Goal: Contribute content

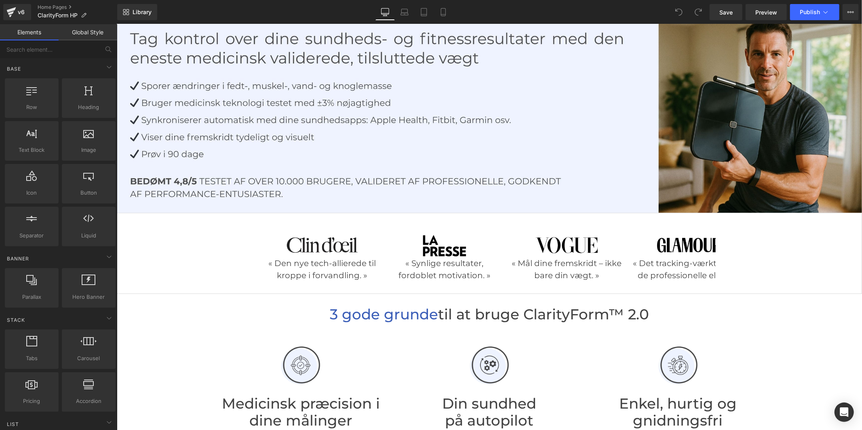
scroll to position [135, 0]
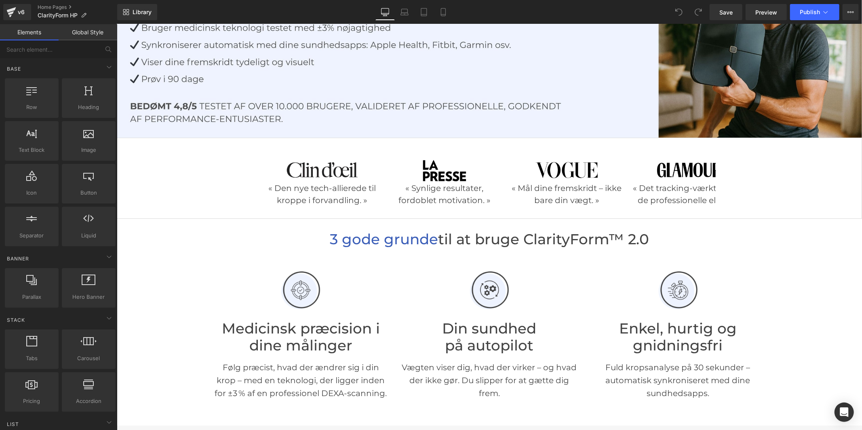
click at [587, 236] on span "til at bruge ClarityForm™ 2.0" at bounding box center [542, 238] width 211 height 17
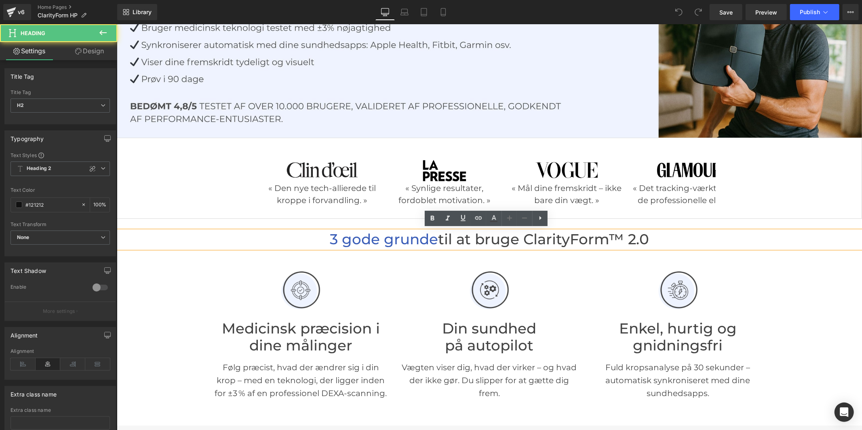
click at [589, 237] on span "til at bruge ClarityForm™ 2.0" at bounding box center [542, 238] width 211 height 17
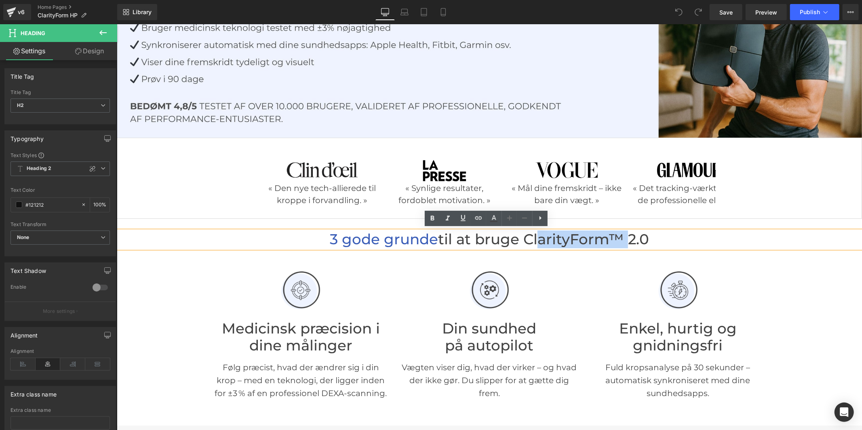
drag, startPoint x: 618, startPoint y: 237, endPoint x: 532, endPoint y: 236, distance: 86.4
click at [532, 236] on span "til at bruge ClarityForm™ 2.0" at bounding box center [542, 238] width 211 height 17
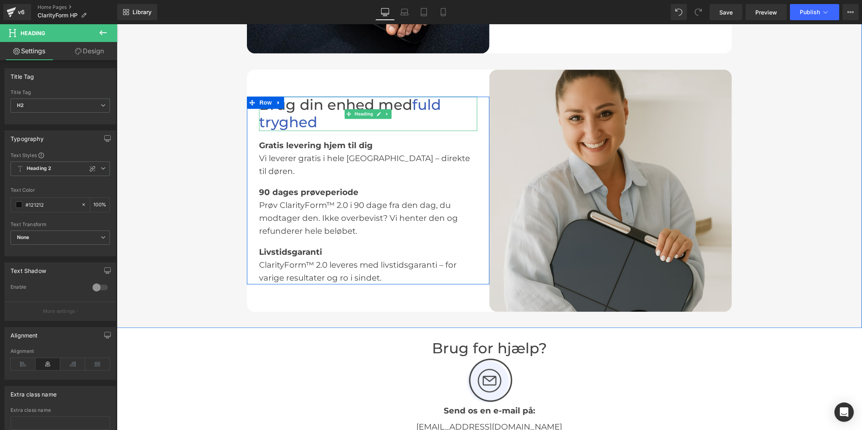
scroll to position [1391, 0]
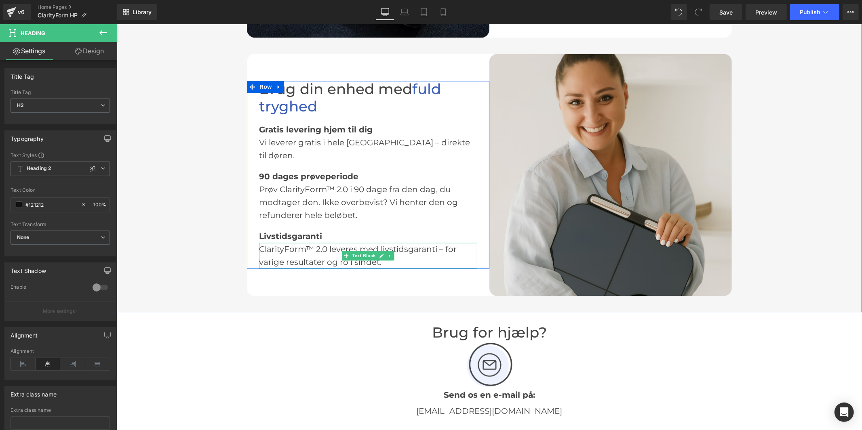
click at [279, 242] on div "ClarityForm™ 2.0 leveres med livstidsgaranti – for varige resultater og ro i si…" at bounding box center [368, 255] width 218 height 26
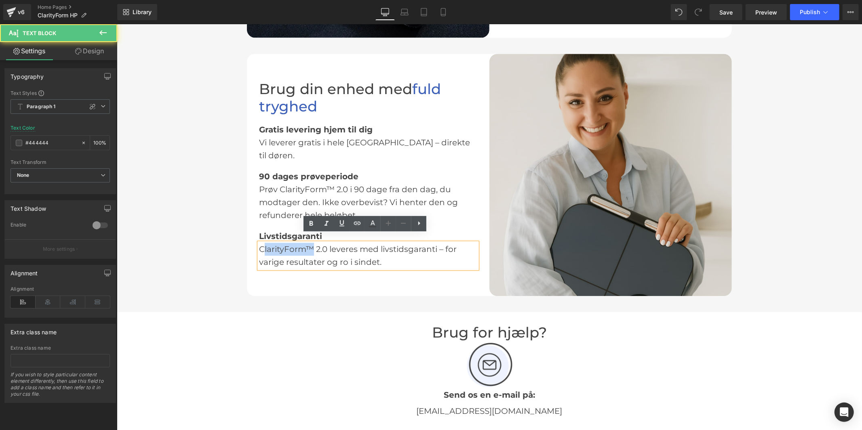
drag, startPoint x: 309, startPoint y: 240, endPoint x: 262, endPoint y: 239, distance: 47.7
click at [262, 242] on div "ClarityForm™ 2.0 leveres med livstidsgaranti – for varige resultater og ro i si…" at bounding box center [368, 255] width 218 height 26
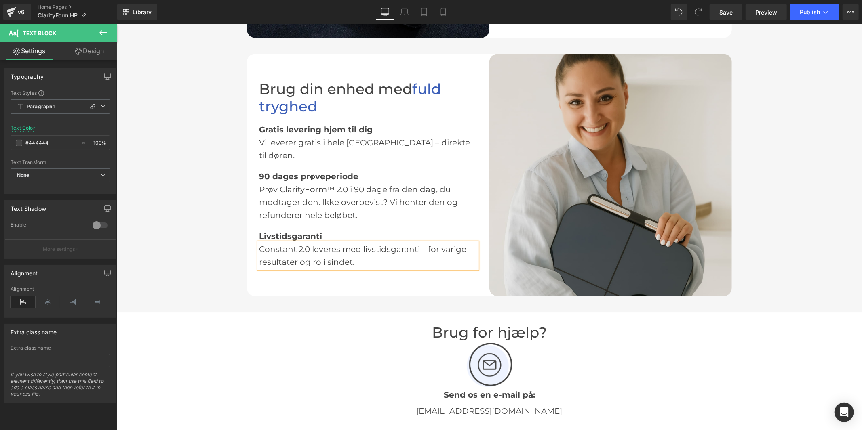
click at [292, 198] on div "Prøv ClarityForm™ 2.0 i 90 dage fra den dag, du modtager den. Ikke overbevist? …" at bounding box center [368, 202] width 218 height 39
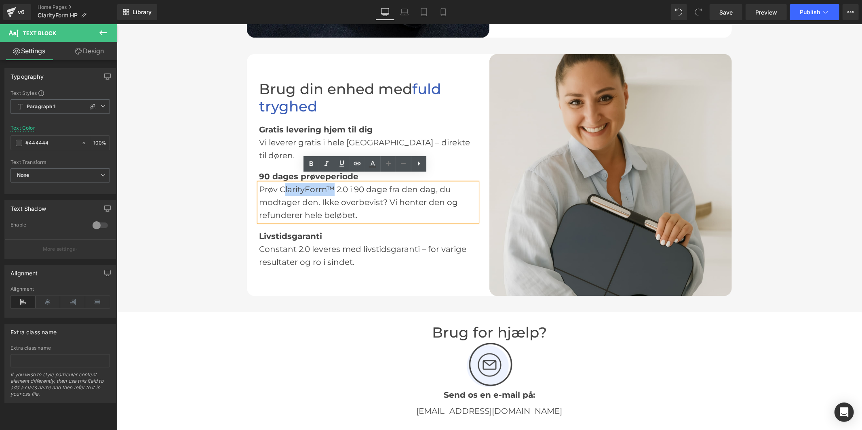
drag, startPoint x: 330, startPoint y: 178, endPoint x: 281, endPoint y: 180, distance: 49.3
click at [281, 183] on div "Prøv ClarityForm™ 2.0 i 90 dage fra den dag, du modtager den. Ikke overbevist? …" at bounding box center [368, 202] width 218 height 39
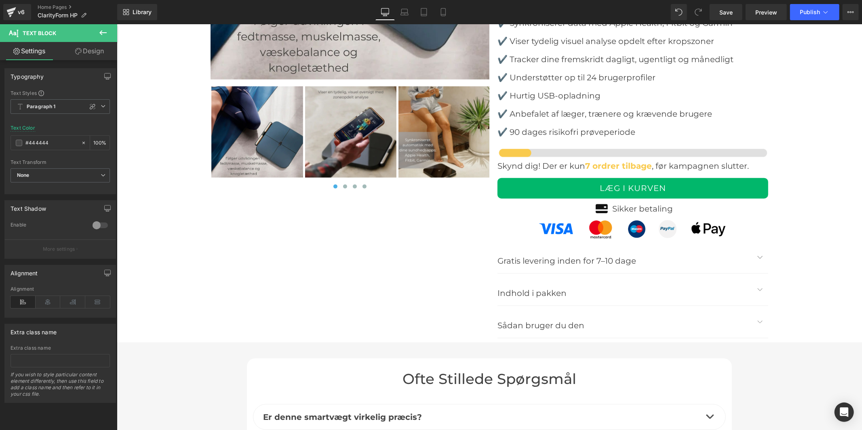
scroll to position [3276, 0]
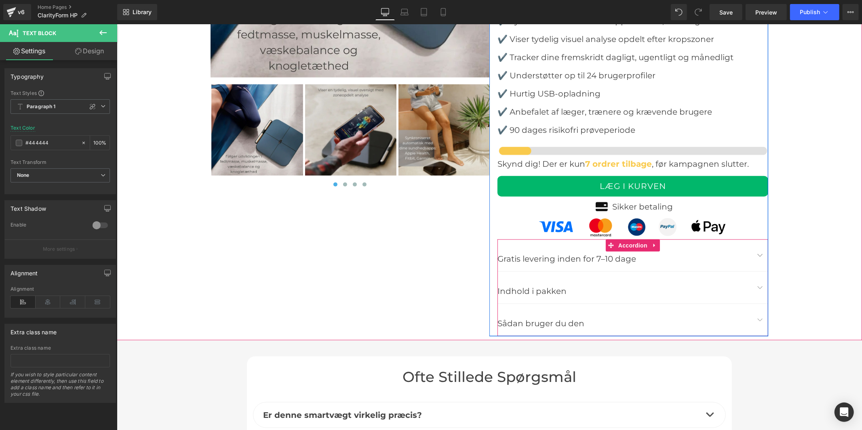
click at [752, 284] on button "button" at bounding box center [759, 287] width 16 height 32
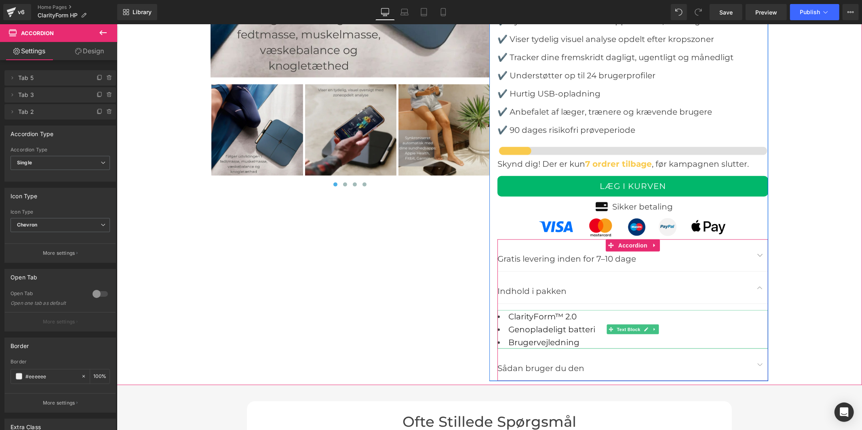
click at [545, 313] on span "ClarityForm™ 2.0" at bounding box center [542, 316] width 68 height 10
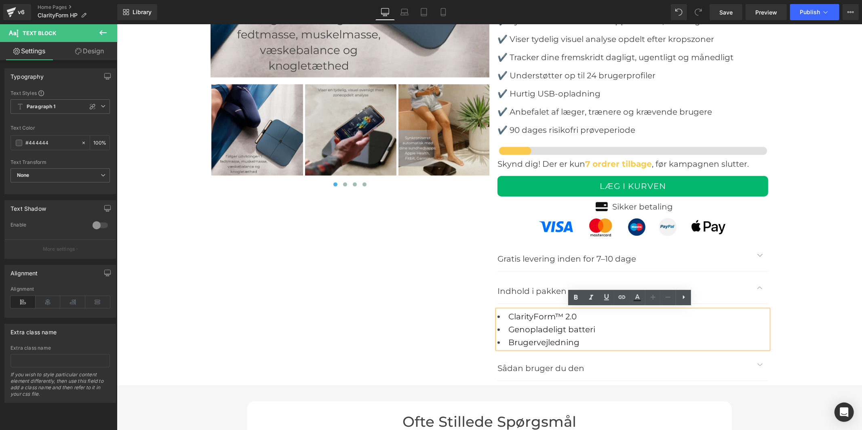
drag, startPoint x: 561, startPoint y: 313, endPoint x: 512, endPoint y: 314, distance: 48.9
click at [512, 314] on span "ClarityForm™ 2.0" at bounding box center [542, 316] width 68 height 10
click at [554, 313] on span "ClarityForm™ 2.0" at bounding box center [542, 316] width 68 height 10
drag, startPoint x: 559, startPoint y: 313, endPoint x: 509, endPoint y: 316, distance: 50.2
click at [509, 316] on span "ClarityForm™ 2.0" at bounding box center [542, 316] width 68 height 10
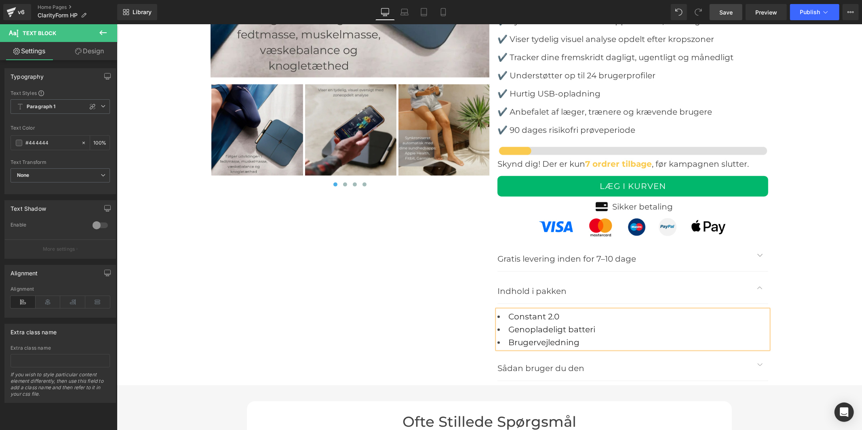
click at [723, 19] on link "Save" at bounding box center [725, 12] width 33 height 16
click at [823, 18] on button "Publish" at bounding box center [814, 12] width 49 height 16
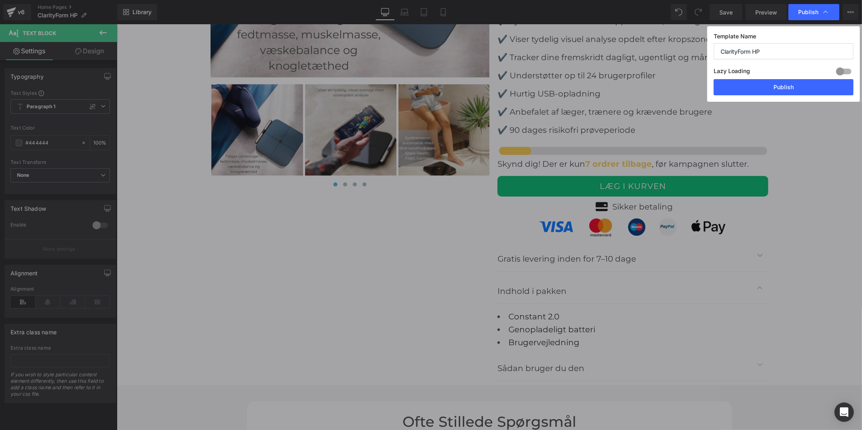
drag, startPoint x: 782, startPoint y: 53, endPoint x: 687, endPoint y: 51, distance: 95.7
click at [687, 52] on div "Publish Template Name ClarityForm HP Lazy Loading Build Upgrade plan to unlock …" at bounding box center [431, 215] width 862 height 430
type input "constant"
click at [823, 90] on button "Publish" at bounding box center [783, 87] width 140 height 16
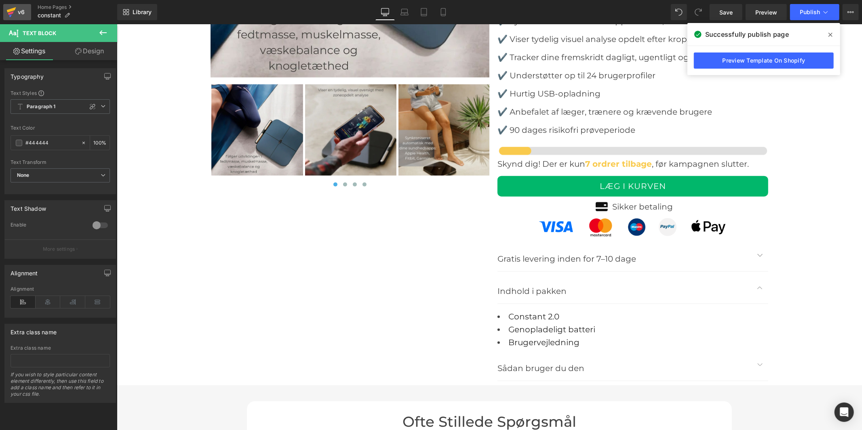
click at [21, 15] on div "v6" at bounding box center [21, 12] width 10 height 11
